Goal: Transaction & Acquisition: Purchase product/service

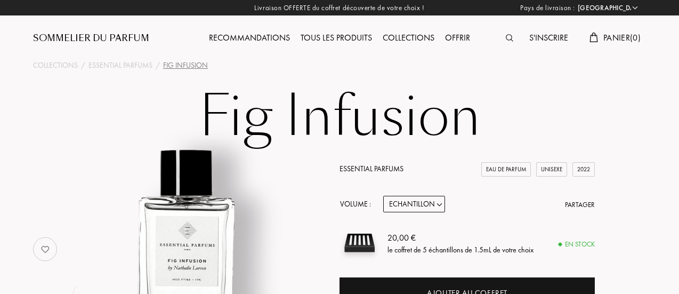
select select "FR"
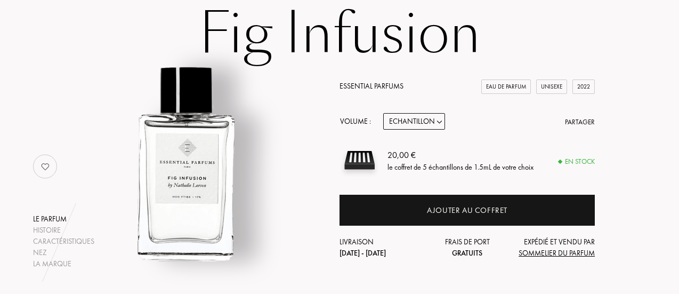
scroll to position [91, 0]
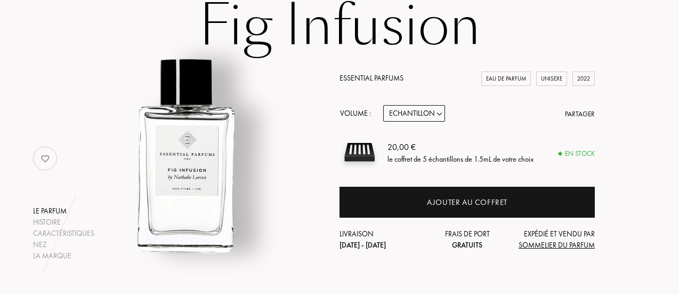
click at [430, 110] on select "Echantillon 10mL 100mL 150mL" at bounding box center [414, 113] width 62 height 17
select select "2"
click at [383, 105] on select "Echantillon 10mL 100mL 150mL" at bounding box center [414, 113] width 62 height 17
select select "2"
click at [613, 125] on div "Le parfum Histoire Caractéristiques Nez La marque Essential Parfums Eau de Parf…" at bounding box center [339, 158] width 629 height 206
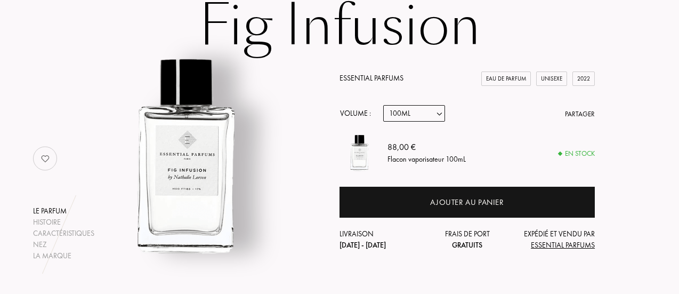
click at [363, 154] on img at bounding box center [360, 152] width 40 height 40
drag, startPoint x: 383, startPoint y: 154, endPoint x: 488, endPoint y: 163, distance: 105.4
click at [474, 164] on div "88,00 € Flacon vaporisateur 100mL En stock" at bounding box center [467, 152] width 255 height 40
drag, startPoint x: 488, startPoint y: 163, endPoint x: 446, endPoint y: 65, distance: 107.0
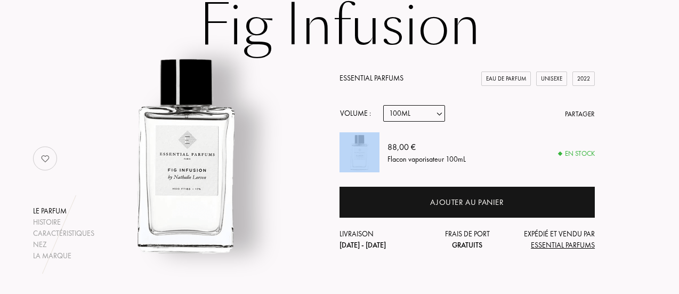
click at [489, 162] on div "88,00 € Flacon vaporisateur 100mL" at bounding box center [491, 152] width 207 height 40
